Goal: Use online tool/utility: Utilize a website feature to perform a specific function

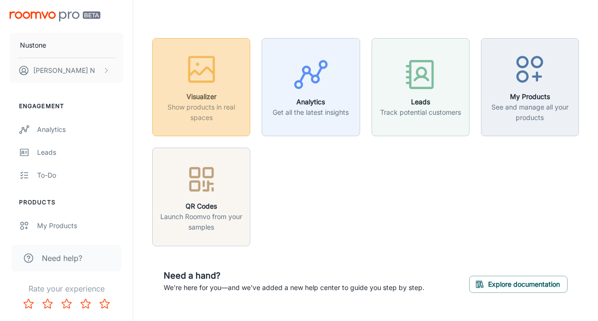
click at [199, 92] on h6 "Visualizer" at bounding box center [201, 96] width 86 height 10
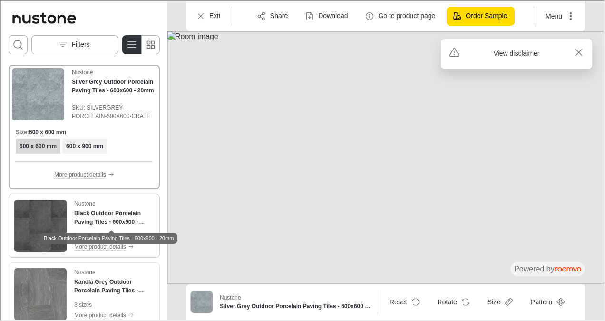
click at [108, 224] on h4 "Black Outdoor Porcelain Paving Tiles - 600x900 - 20mm" at bounding box center [113, 216] width 80 height 17
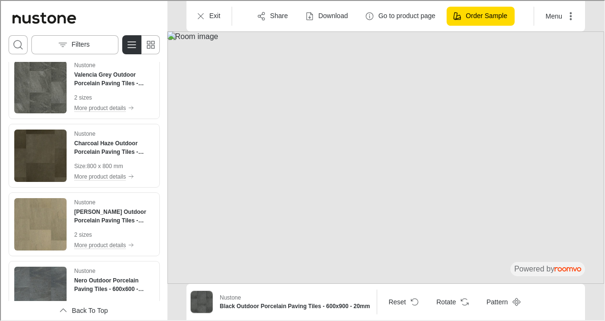
scroll to position [318, 0]
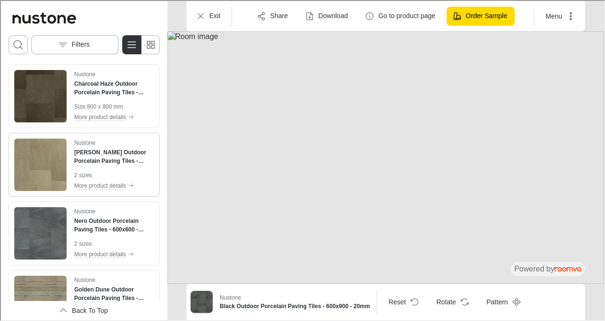
click at [58, 162] on img "See Raj Green Outdoor Porcelain Paving Tiles - 600x600 - 20mm in the room" at bounding box center [39, 163] width 52 height 52
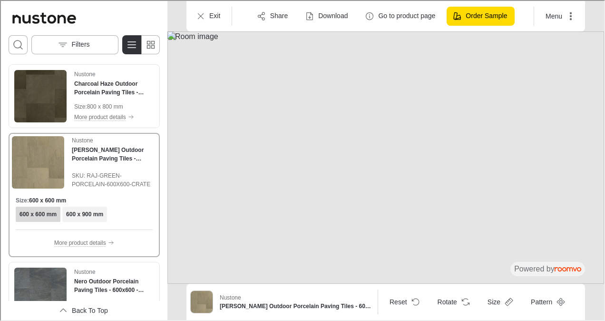
click at [55, 159] on img "Product catalog" at bounding box center [37, 161] width 52 height 52
click at [197, 14] on icon "Exit" at bounding box center [200, 15] width 10 height 10
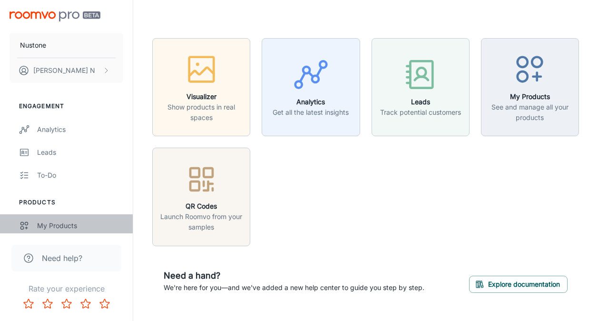
click at [57, 224] on div "My Products" at bounding box center [80, 225] width 86 height 10
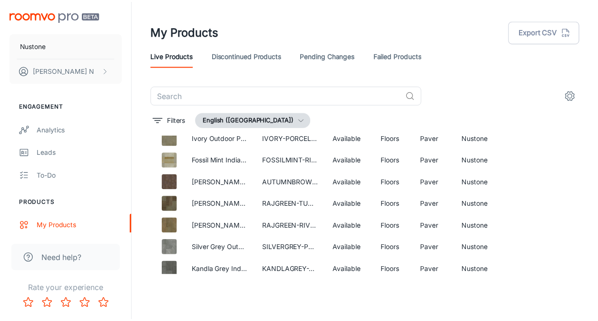
scroll to position [407, 0]
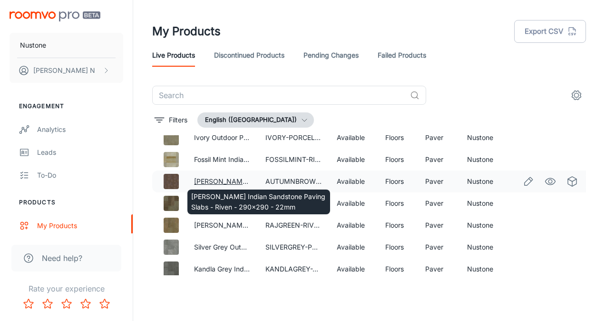
click at [224, 177] on link "[PERSON_NAME] Indian Sandstone Paving Slabs - Riven - 290x290 - 22mm" at bounding box center [314, 181] width 240 height 8
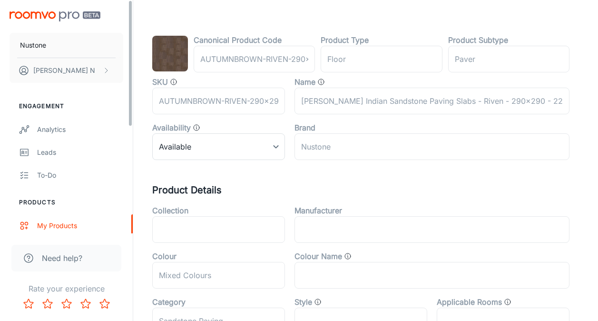
scroll to position [91, 0]
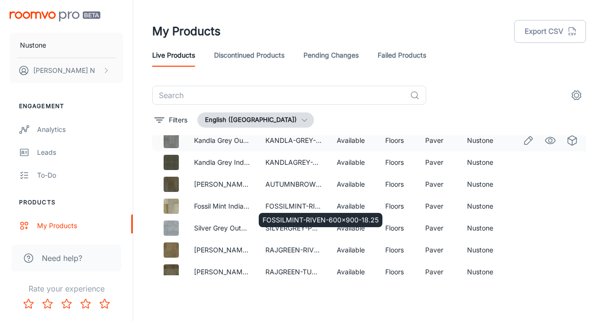
scroll to position [101, 0]
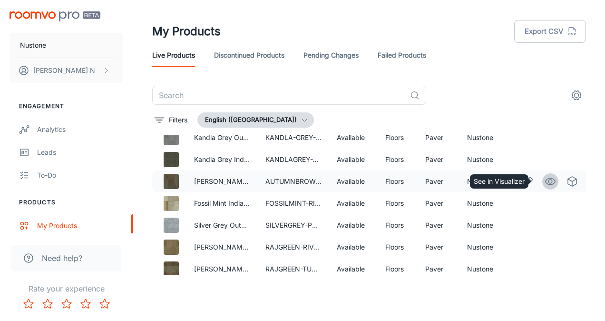
click at [548, 181] on circle "See in Visualizer" at bounding box center [550, 181] width 4 height 4
